Goal: Information Seeking & Learning: Learn about a topic

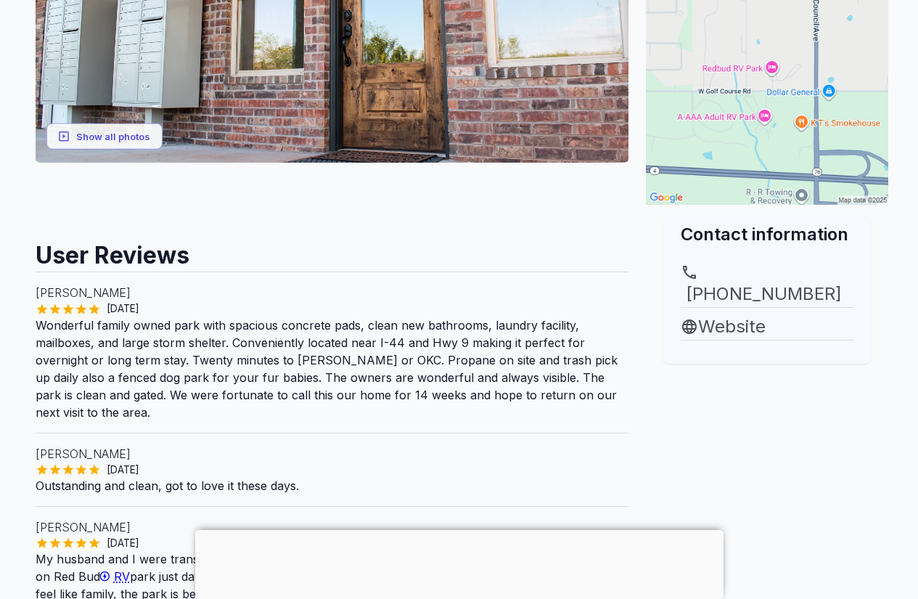
scroll to position [363, 0]
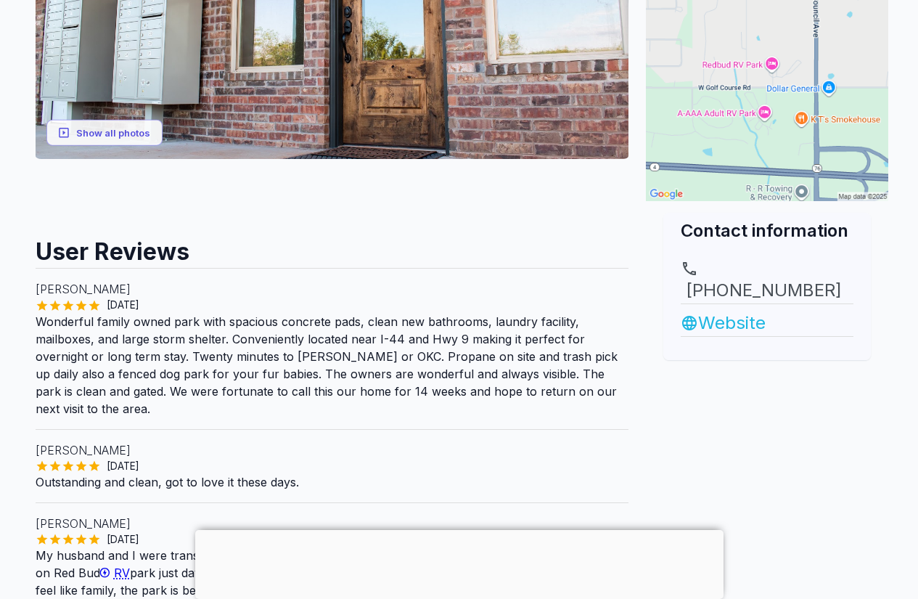
click at [734, 310] on link "Website" at bounding box center [767, 323] width 173 height 26
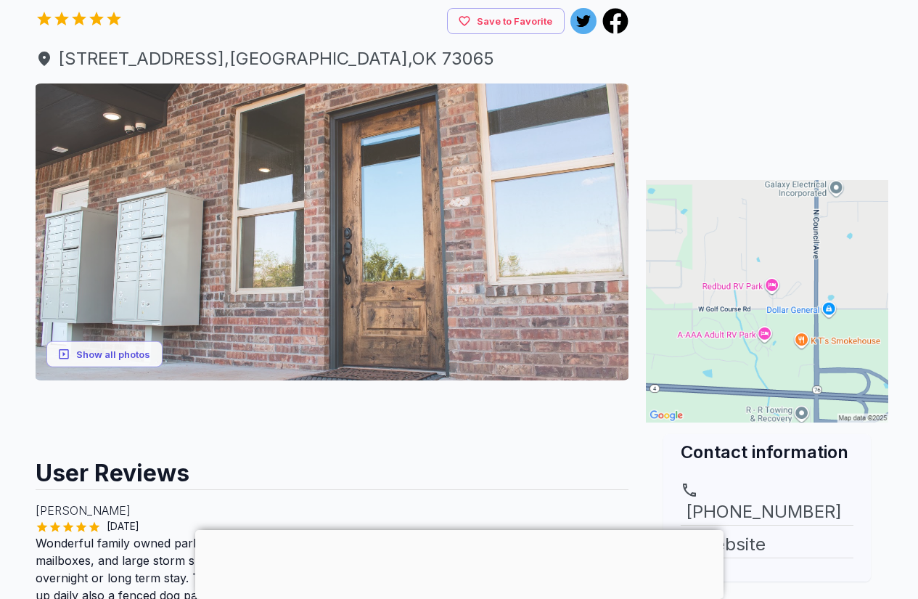
scroll to position [145, 0]
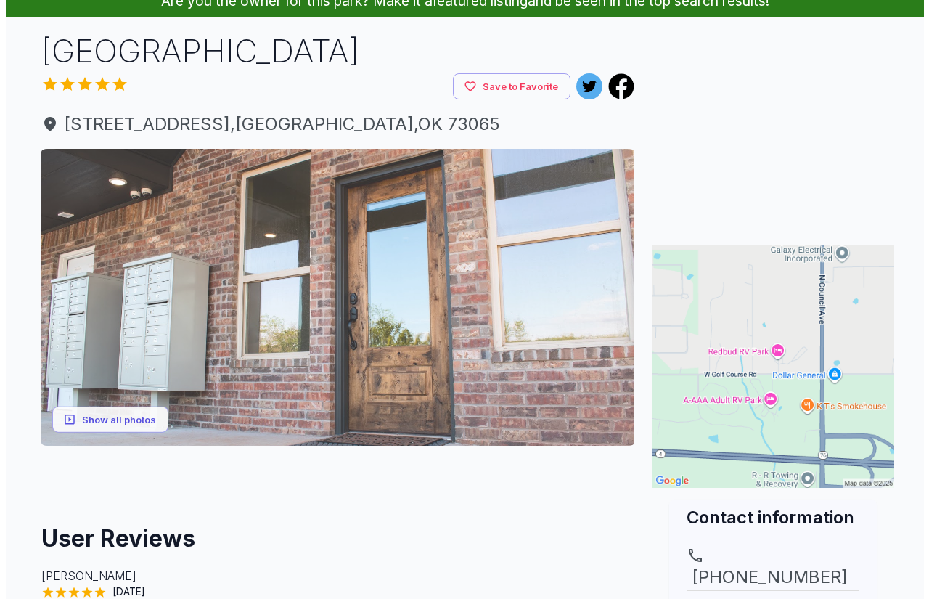
scroll to position [74, 0]
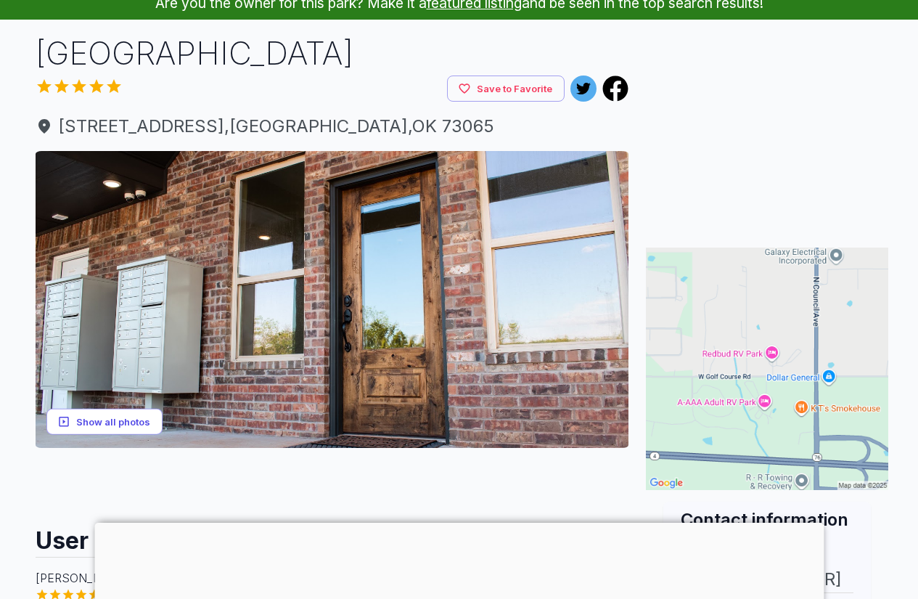
click at [116, 417] on button "Show all photos" at bounding box center [104, 421] width 116 height 27
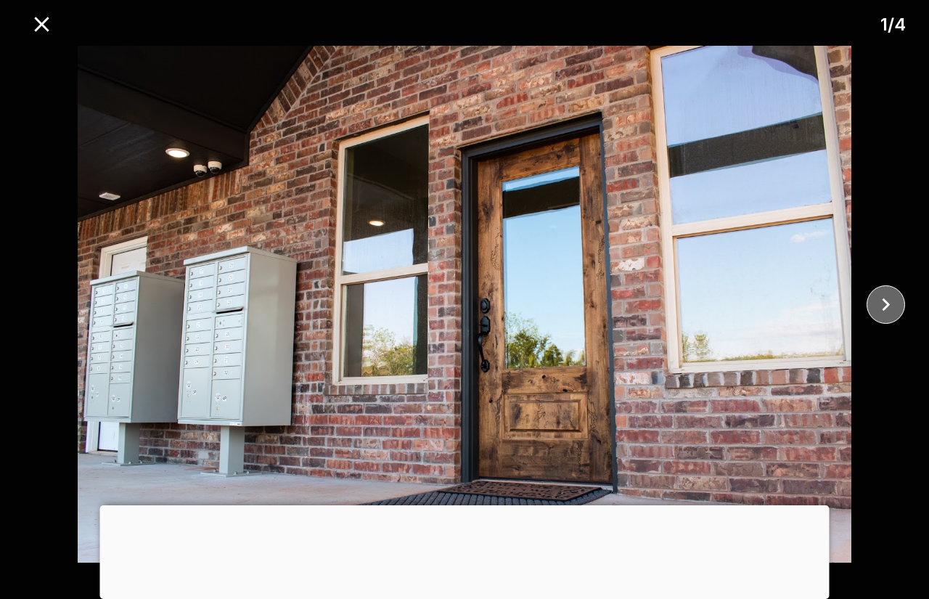
click at [895, 306] on icon "close" at bounding box center [885, 304] width 25 height 25
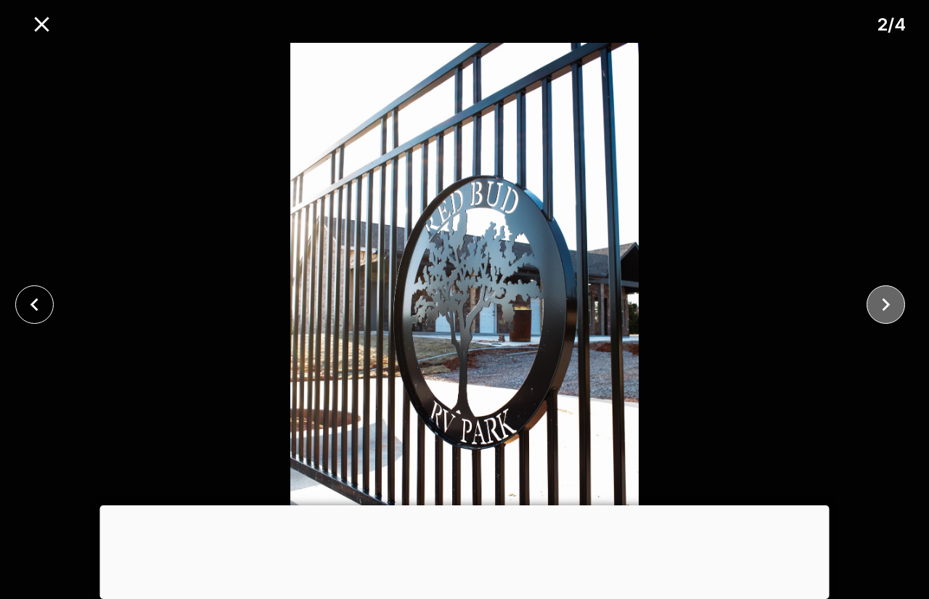
click at [896, 306] on icon "close" at bounding box center [885, 304] width 25 height 25
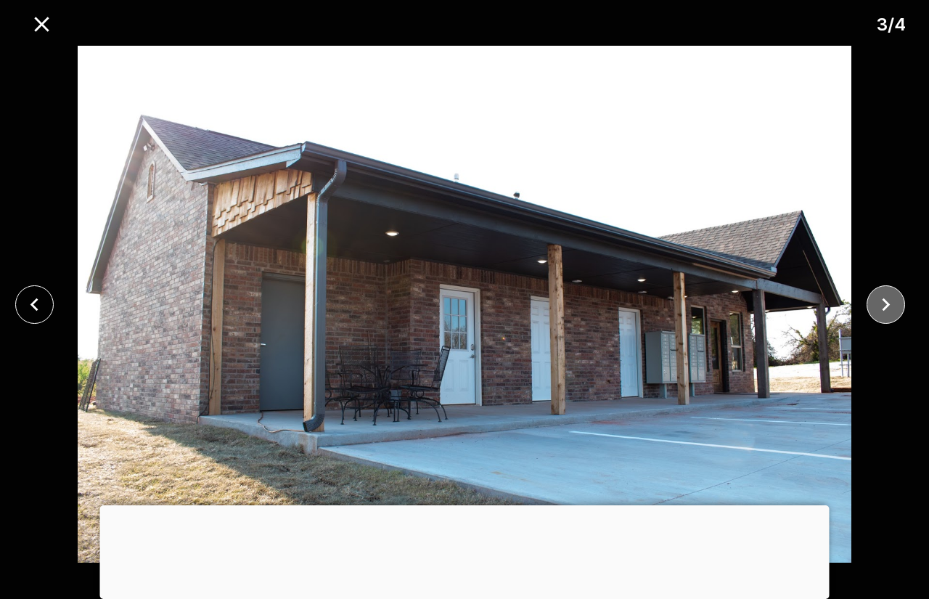
click at [894, 305] on icon "close" at bounding box center [885, 304] width 25 height 25
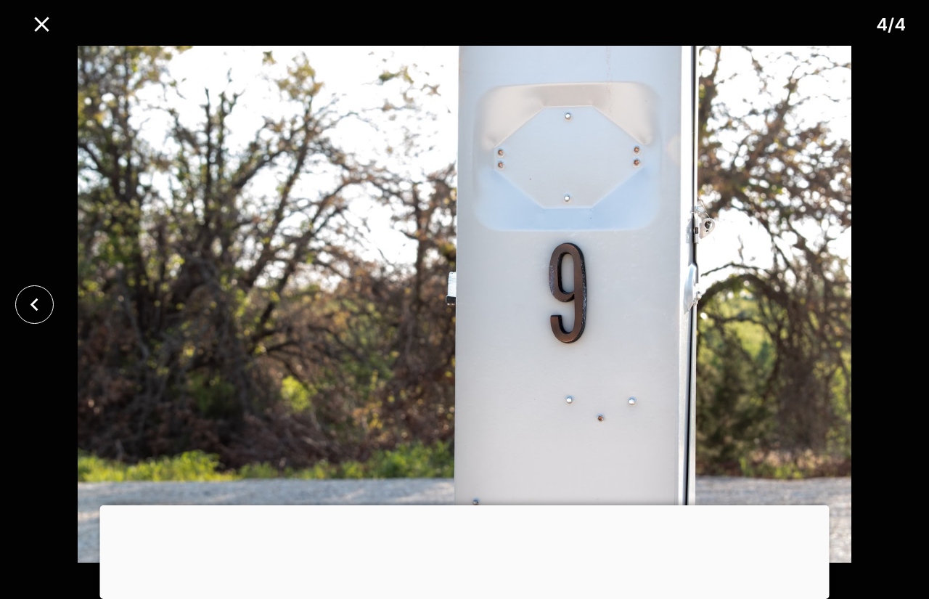
click at [894, 305] on div at bounding box center [464, 304] width 929 height 522
